Goal: Task Accomplishment & Management: Use online tool/utility

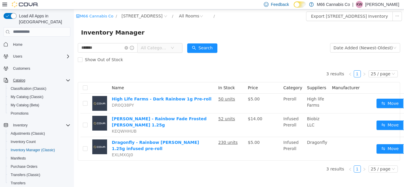
click at [66, 78] on icon "Complex example" at bounding box center [68, 80] width 5 height 5
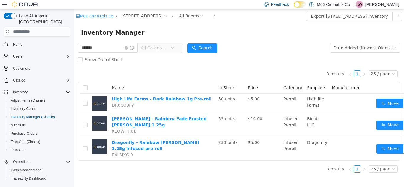
click at [68, 90] on icon "Complex example" at bounding box center [68, 92] width 5 height 5
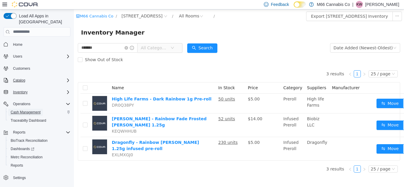
click at [33, 110] on span "Cash Management" at bounding box center [26, 112] width 30 height 5
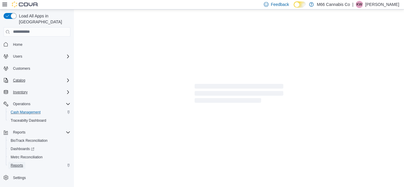
click at [12, 163] on span "Reports" at bounding box center [17, 165] width 12 height 5
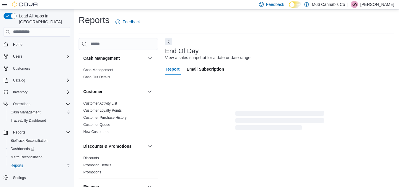
click at [67, 109] on div "Cash Management" at bounding box center [39, 112] width 62 height 7
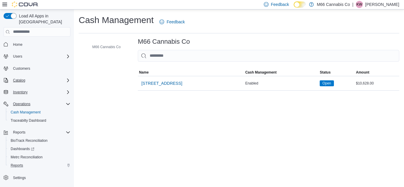
click at [67, 102] on icon "Complex example" at bounding box center [68, 104] width 5 height 5
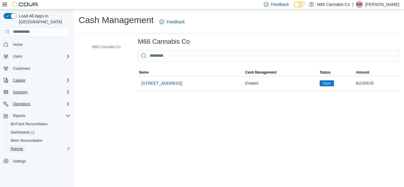
click at [15, 147] on span "Reports" at bounding box center [17, 149] width 12 height 5
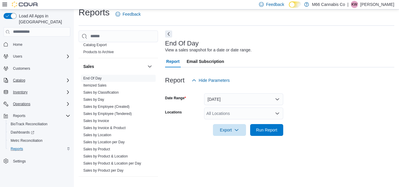
scroll to position [371, 0]
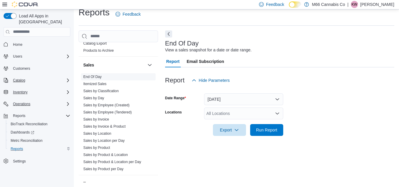
click at [113, 78] on span "End Of Day" at bounding box center [118, 76] width 75 height 7
click at [90, 77] on link "End Of Day" at bounding box center [92, 77] width 18 height 4
click at [248, 113] on div "All Locations" at bounding box center [243, 114] width 79 height 12
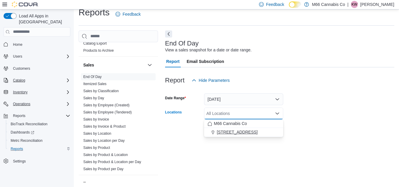
click at [233, 132] on span "[STREET_ADDRESS]" at bounding box center [237, 132] width 41 height 6
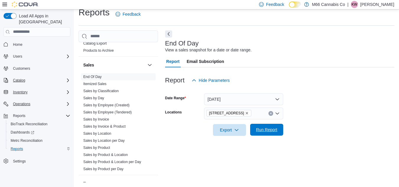
click at [266, 129] on span "Run Report" at bounding box center [266, 130] width 21 height 6
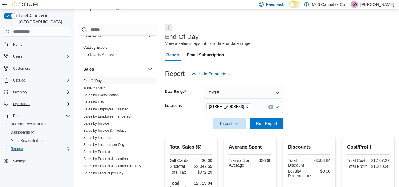
scroll to position [357, 0]
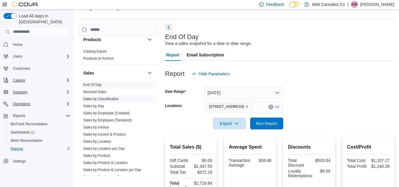
click at [95, 97] on link "Sales by Classification" at bounding box center [100, 99] width 35 height 4
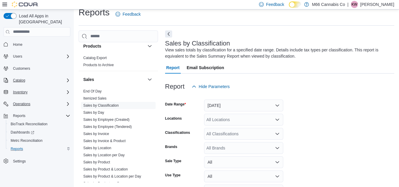
scroll to position [20, 0]
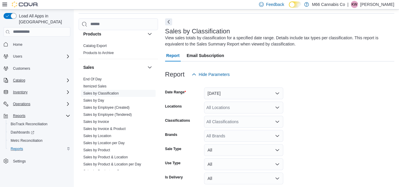
click at [48, 112] on div "Reports" at bounding box center [41, 115] width 60 height 7
click at [23, 89] on span "Inventory" at bounding box center [20, 92] width 14 height 7
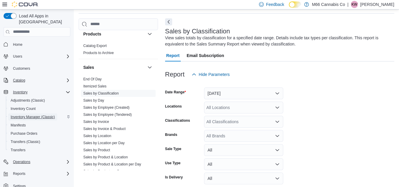
click at [24, 115] on span "Inventory Manager (Classic)" at bounding box center [33, 117] width 44 height 5
